Goal: Transaction & Acquisition: Purchase product/service

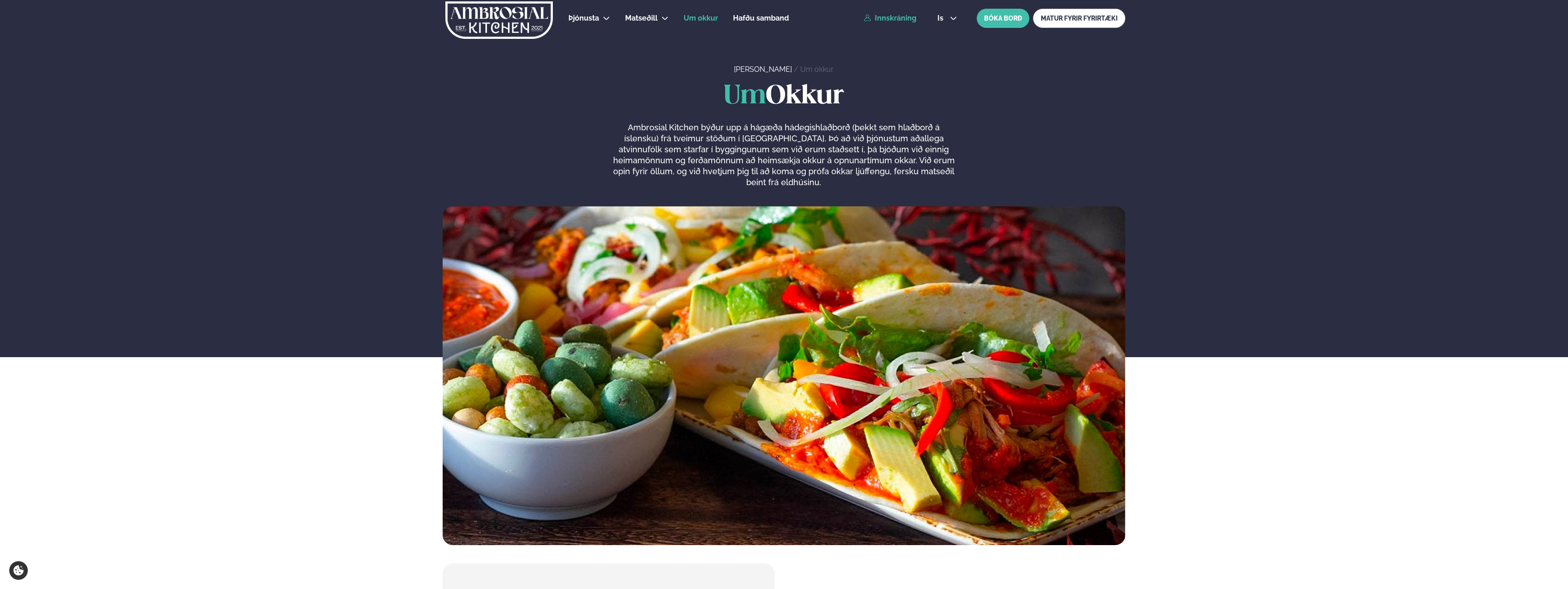
click at [893, 18] on link "Innskráning" at bounding box center [890, 18] width 53 height 8
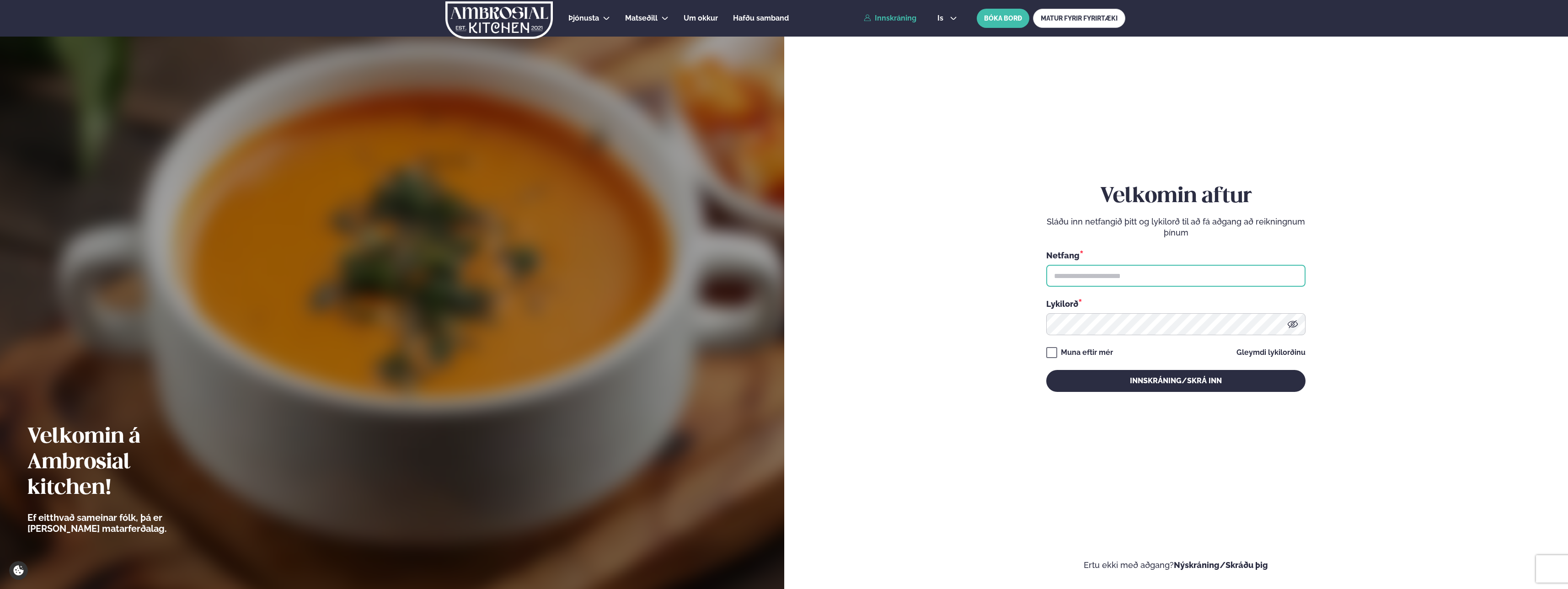
type input "**********"
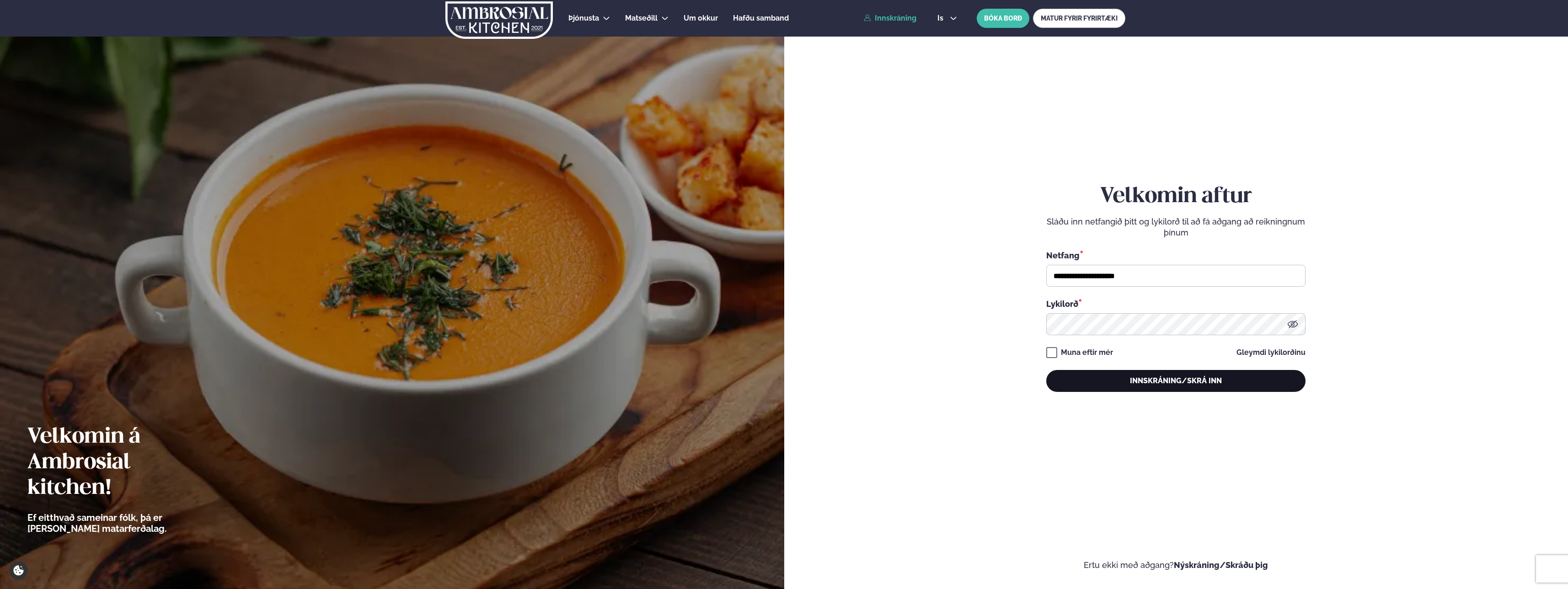
click at [1104, 374] on button "Innskráning/Skrá inn" at bounding box center [1176, 380] width 260 height 22
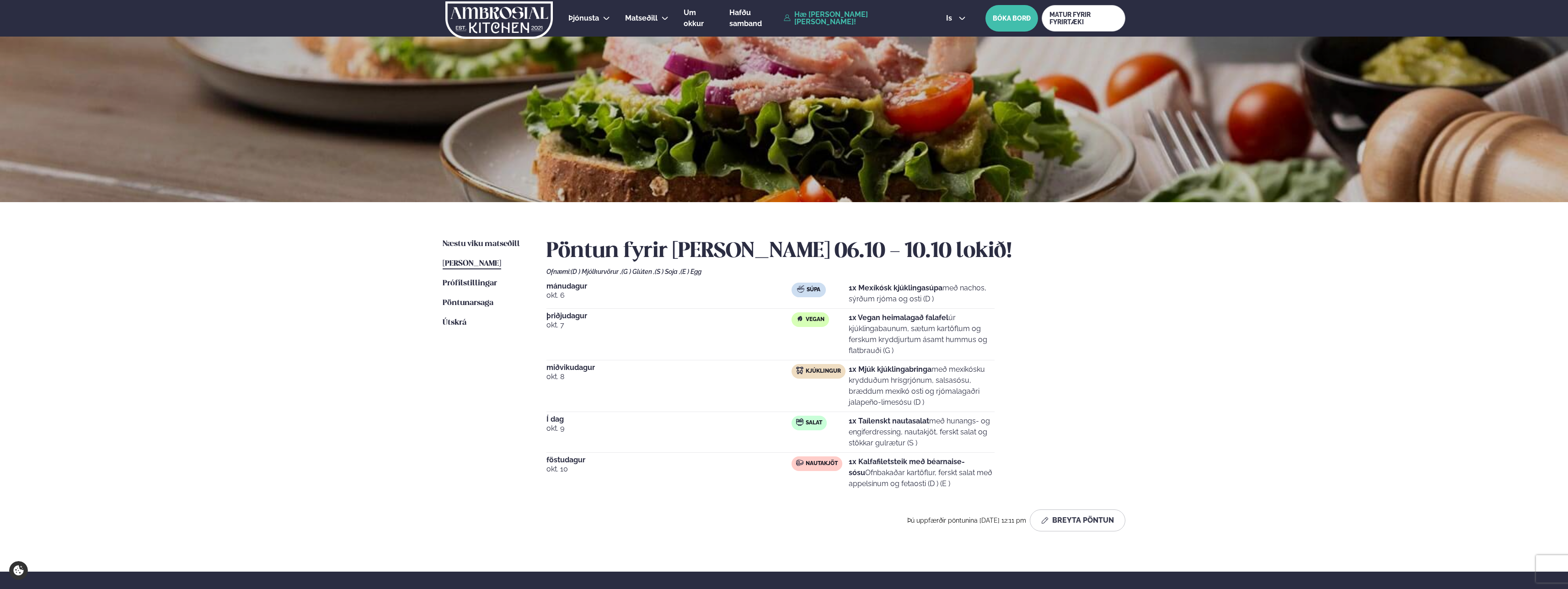
drag, startPoint x: 937, startPoint y: 443, endPoint x: 840, endPoint y: 423, distance: 99.0
click at [840, 423] on div "Salat 1x Taílenskt nautasalat með hunangs- og engiferdressing, nautakjöt, fersk…" at bounding box center [893, 432] width 203 height 33
copy div "1x Taílenskt nautasalat með hunangs- og engiferdressing, nautakjöt, ferskt sala…"
click at [456, 454] on ul "Næstu [PERSON_NAME] matseðill Næsta vika [PERSON_NAME] matseðill [PERSON_NAME] …" at bounding box center [485, 388] width 85 height 299
